Goal: Task Accomplishment & Management: Use online tool/utility

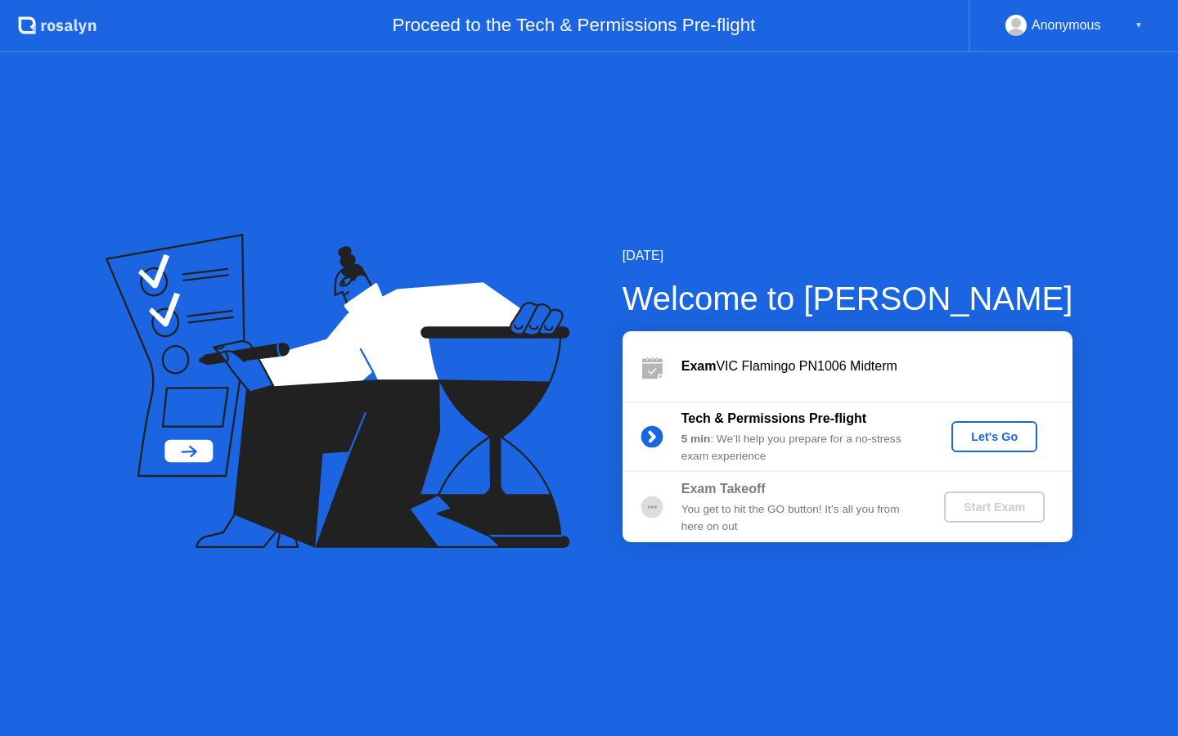
click at [998, 443] on div "Let's Go" at bounding box center [994, 436] width 73 height 13
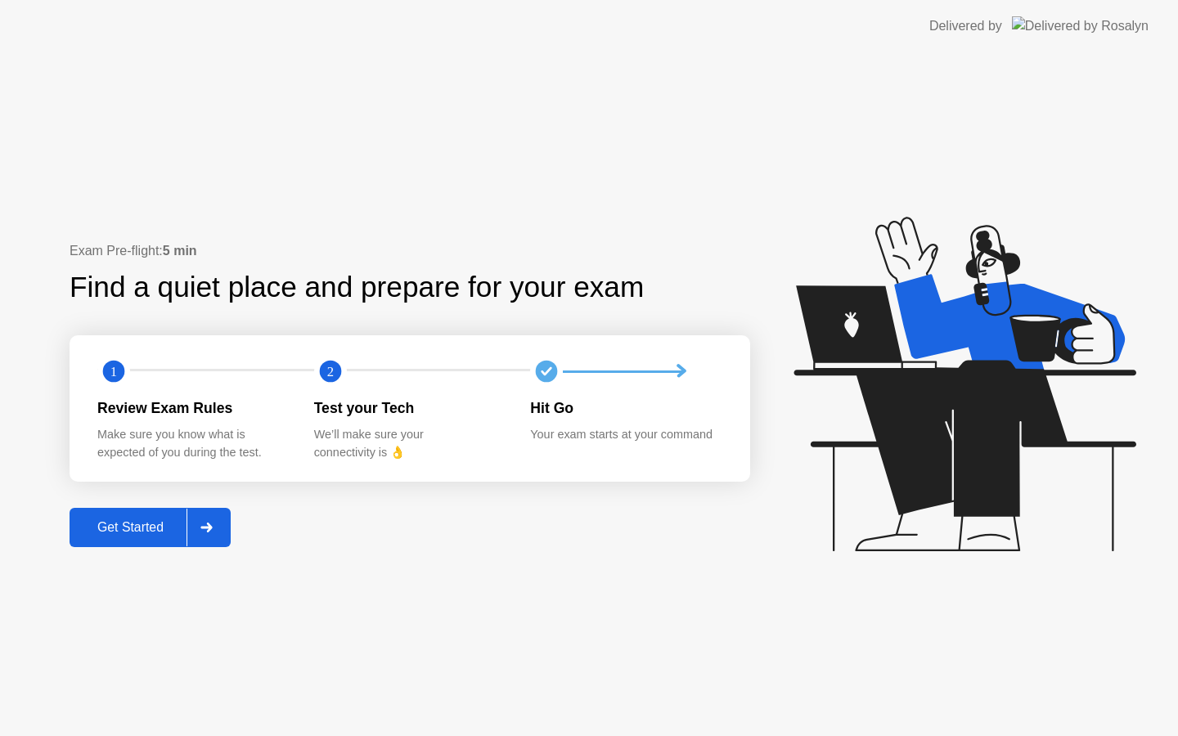
click at [157, 516] on button "Get Started" at bounding box center [150, 527] width 161 height 39
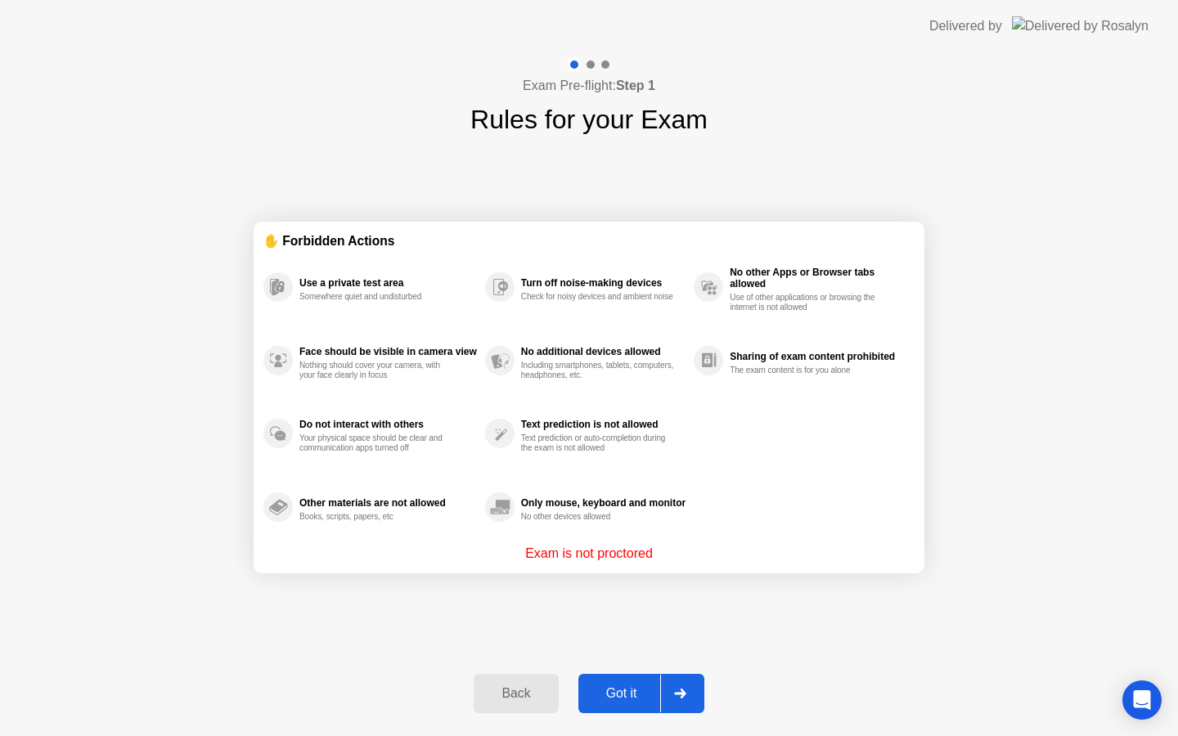
click at [632, 676] on button "Got it" at bounding box center [641, 693] width 126 height 39
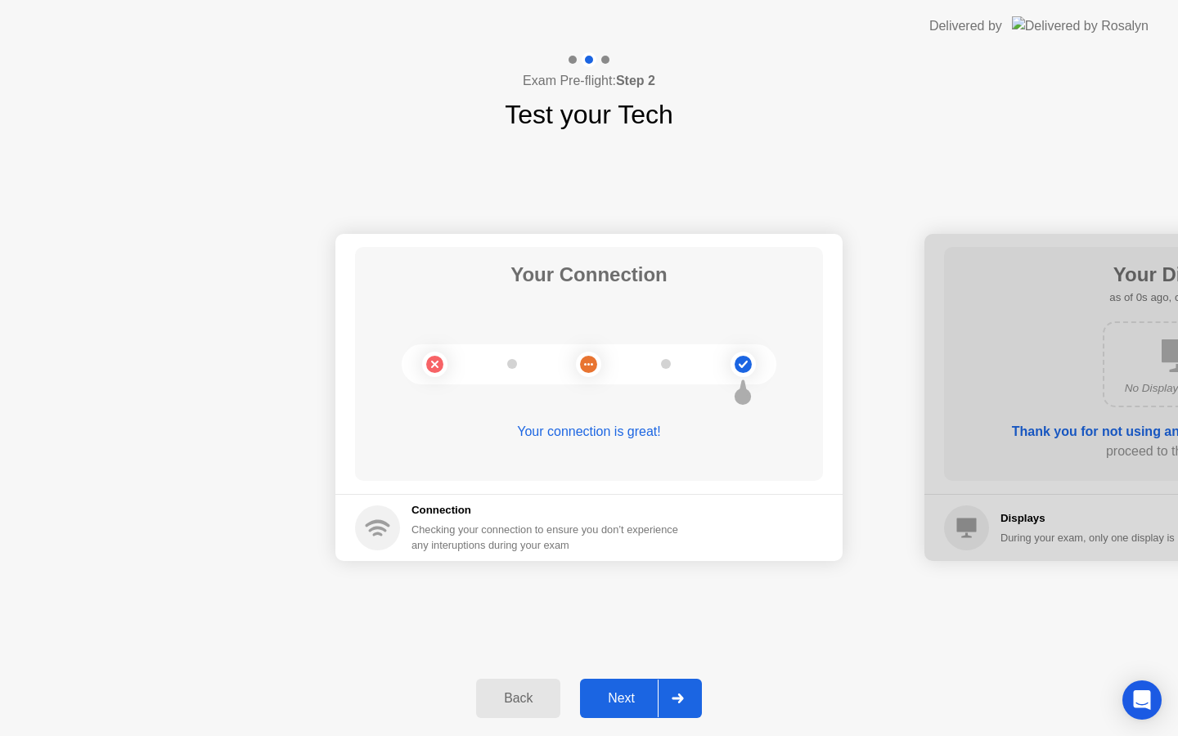
click at [622, 696] on div "Next" at bounding box center [621, 698] width 73 height 15
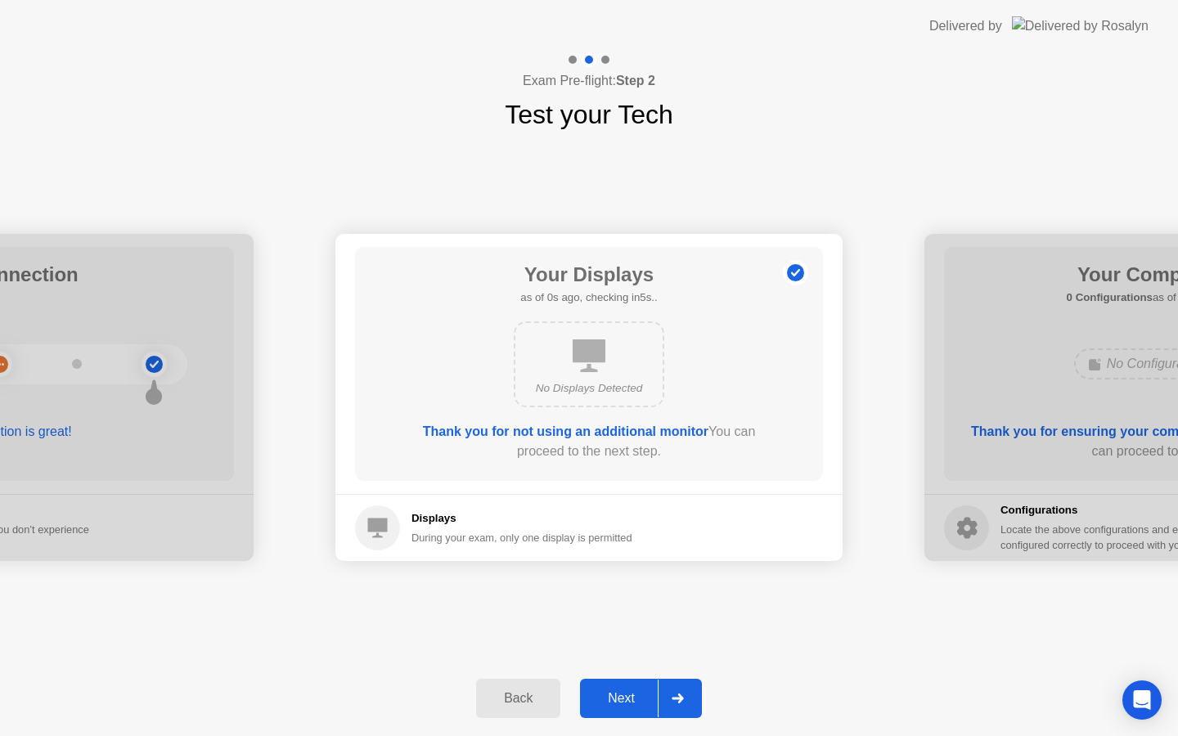
click at [622, 696] on div "Next" at bounding box center [621, 698] width 73 height 15
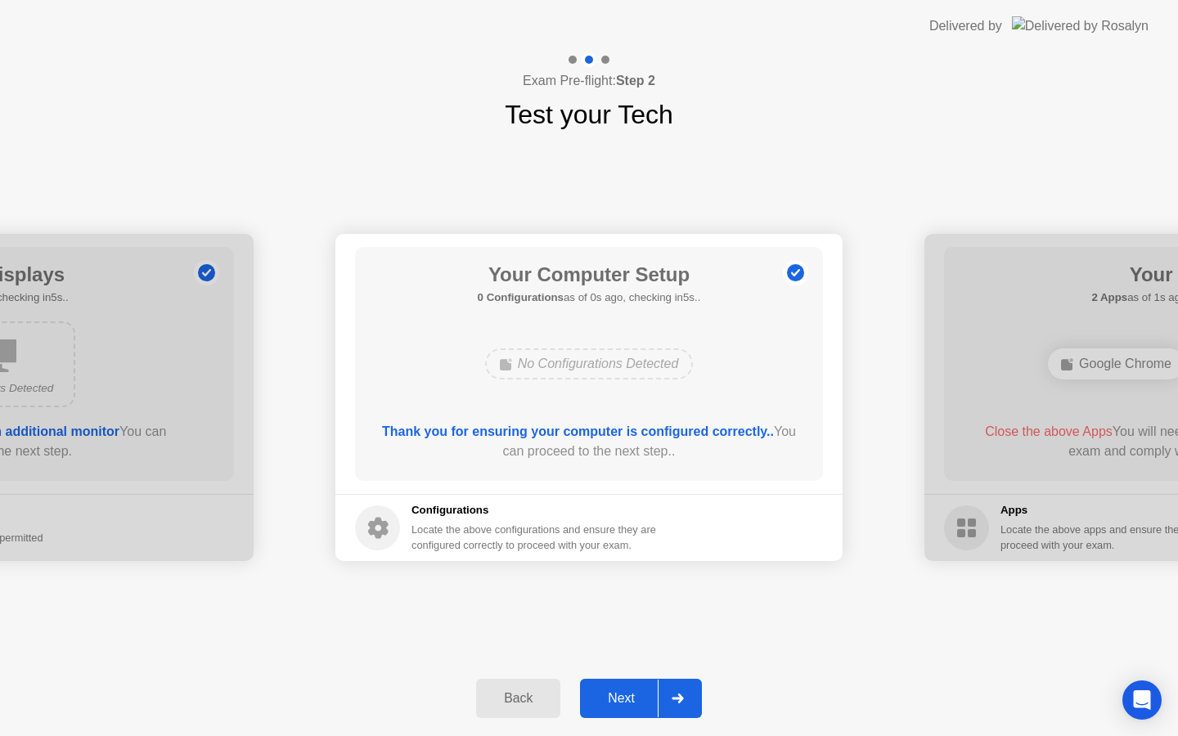
click at [622, 696] on div "Next" at bounding box center [621, 698] width 73 height 15
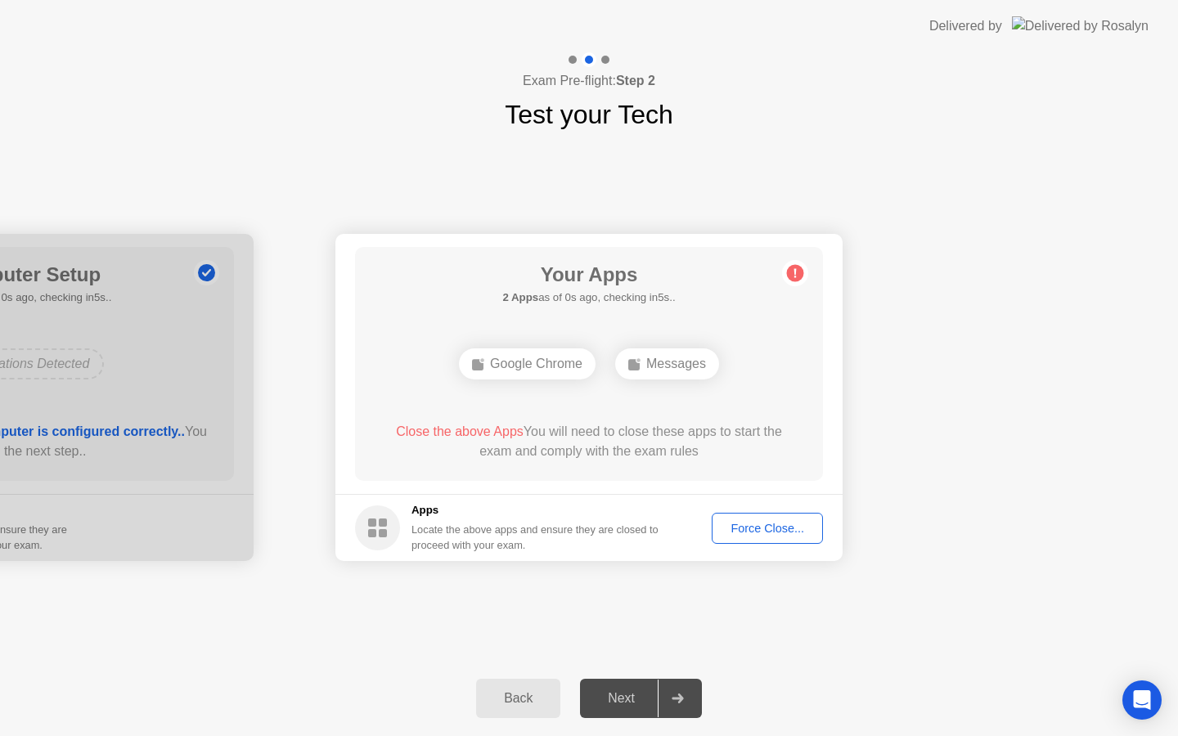
click at [801, 526] on div "Force Close..." at bounding box center [767, 528] width 100 height 13
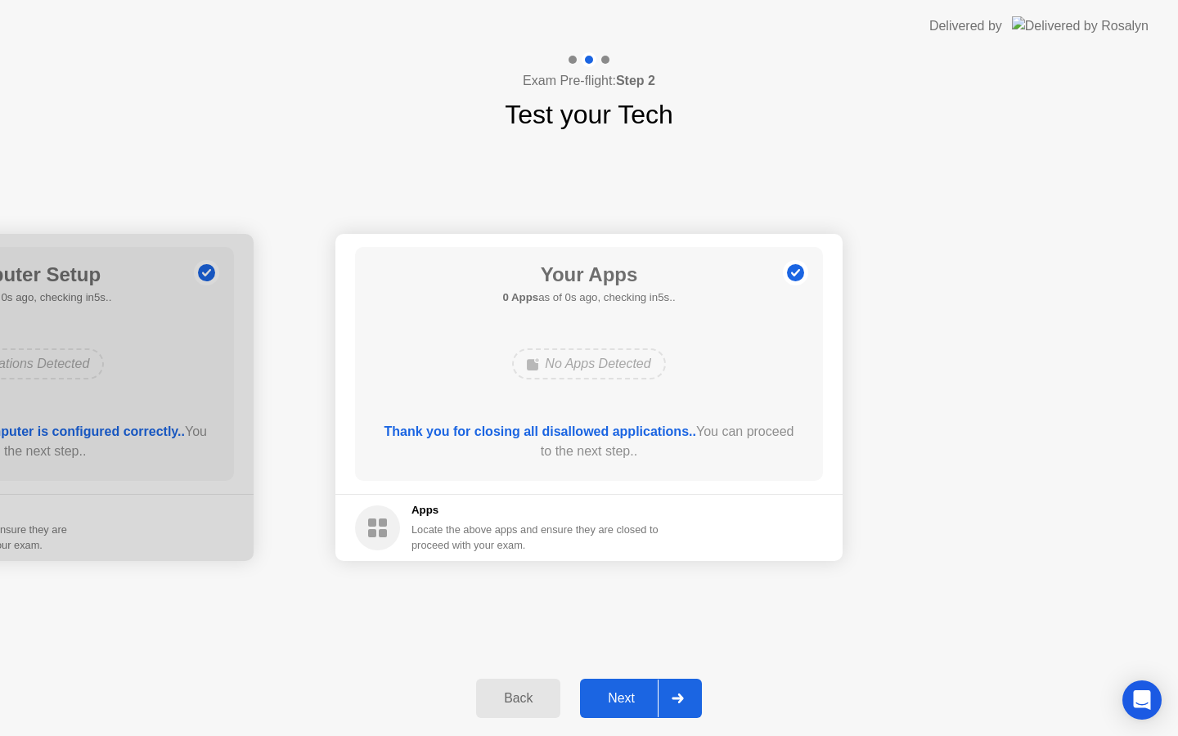
click at [610, 716] on button "Next" at bounding box center [641, 698] width 122 height 39
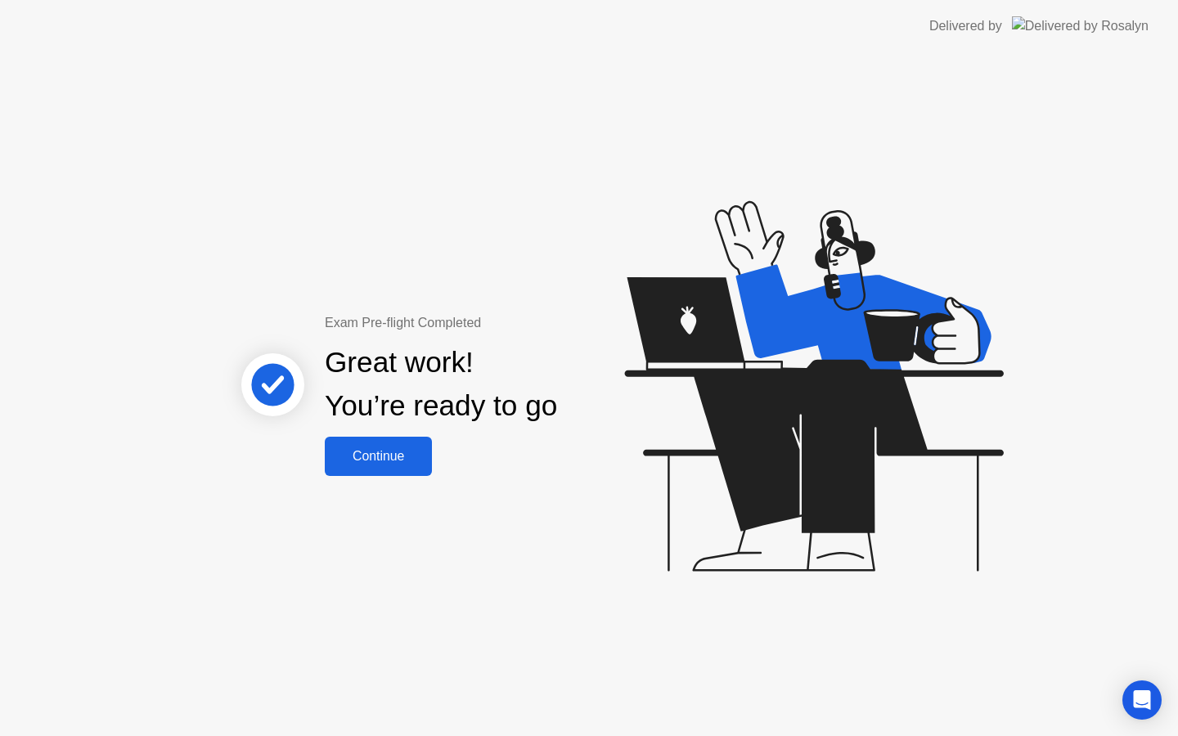
click at [375, 454] on div "Continue" at bounding box center [378, 456] width 97 height 15
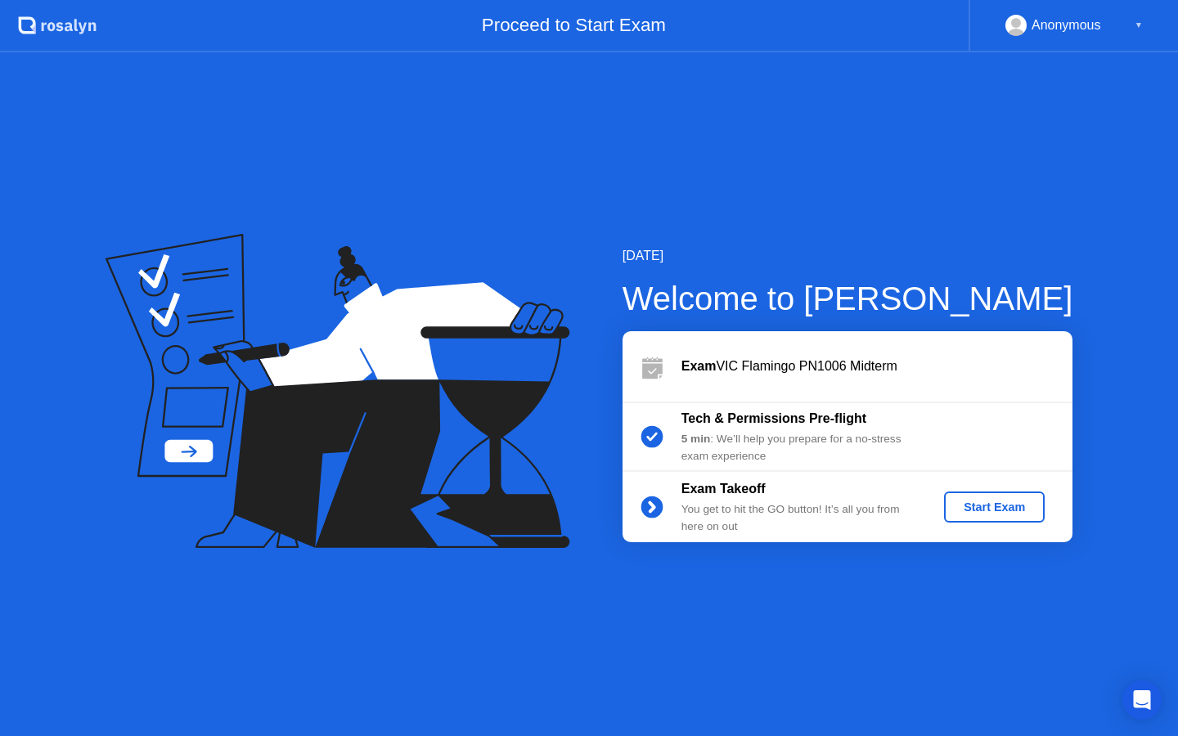
click at [1003, 514] on div "Start Exam" at bounding box center [994, 507] width 88 height 13
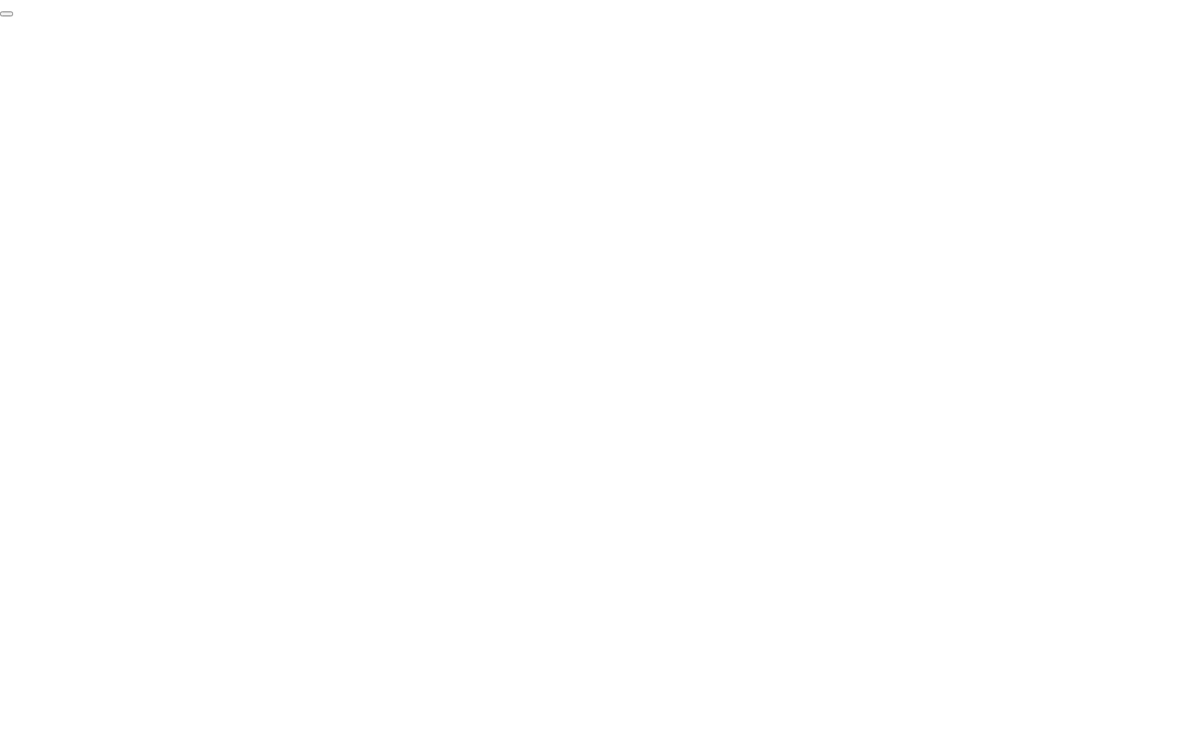
click div "End Proctoring Session"
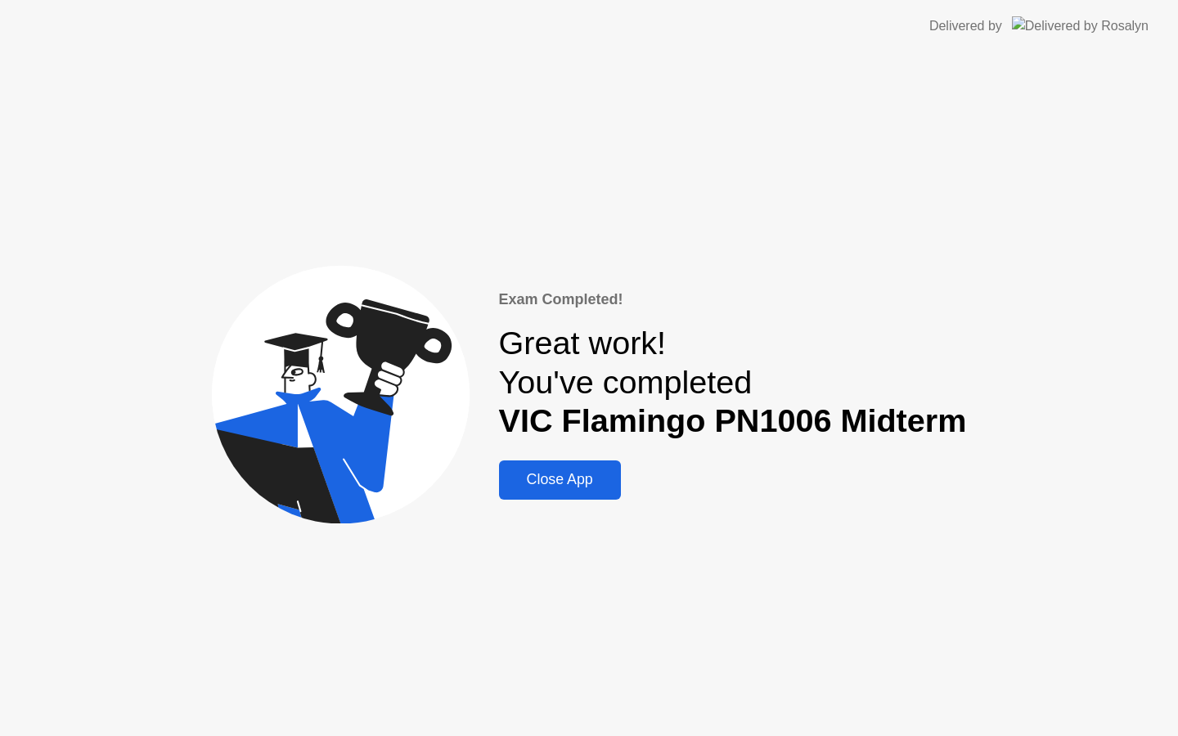
click at [565, 496] on button "Close App" at bounding box center [560, 479] width 122 height 39
